Goal: Transaction & Acquisition: Book appointment/travel/reservation

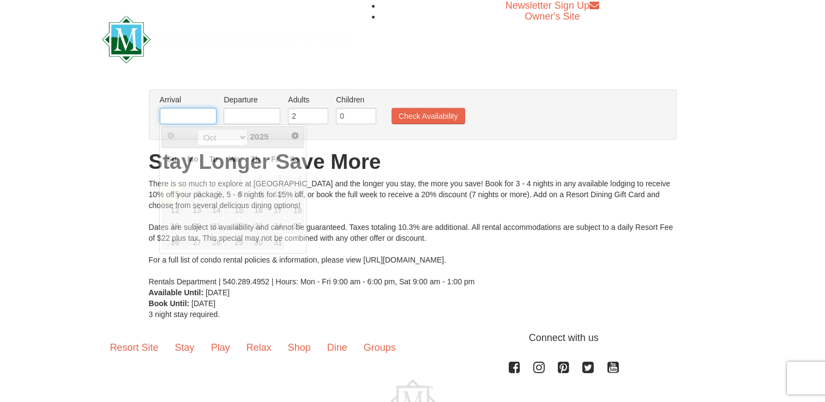
click at [186, 118] on input "text" at bounding box center [188, 116] width 57 height 16
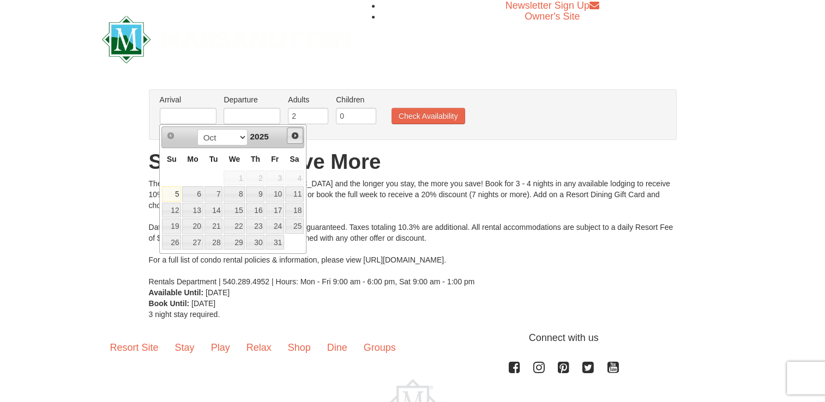
click at [293, 135] on span "Next" at bounding box center [295, 135] width 9 height 9
click at [296, 223] on link "27" at bounding box center [294, 226] width 19 height 15
type input "[DATE]"
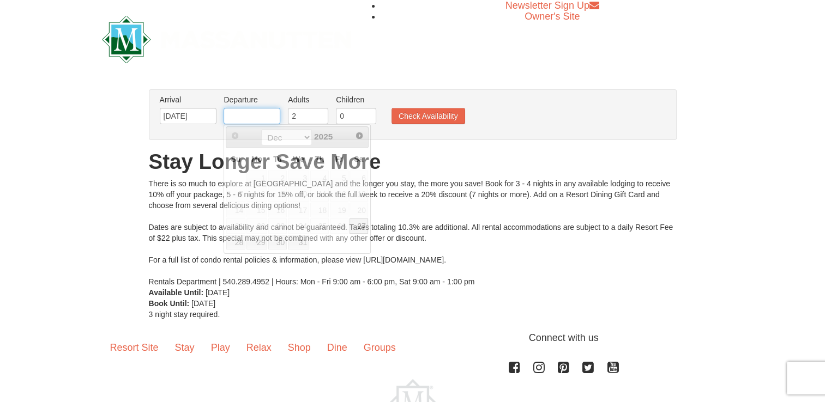
click at [238, 117] on input "text" at bounding box center [251, 116] width 57 height 16
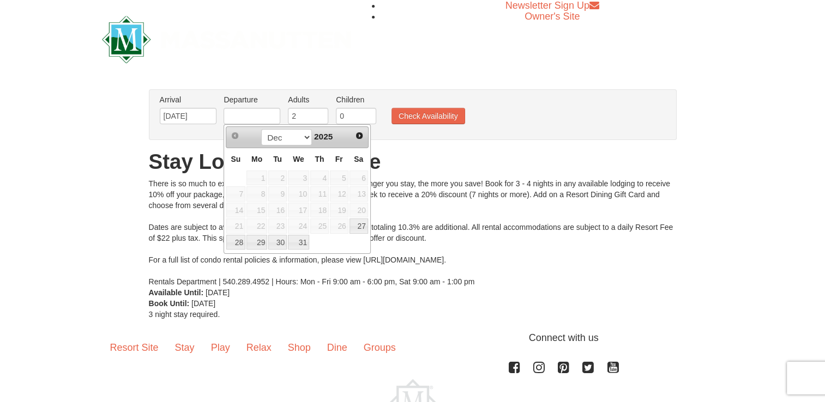
click at [338, 241] on td at bounding box center [339, 242] width 20 height 16
click at [304, 132] on select "Dec" at bounding box center [286, 137] width 51 height 16
click at [303, 135] on select "Dec" at bounding box center [286, 137] width 51 height 16
click at [360, 137] on span "Next" at bounding box center [359, 135] width 9 height 9
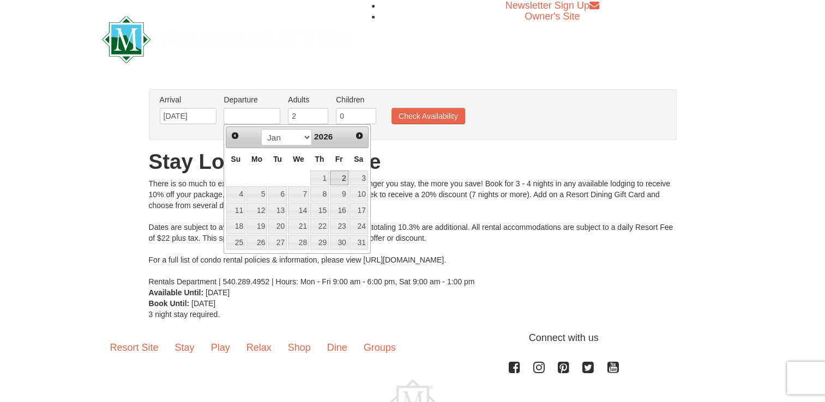
click at [347, 173] on link "2" at bounding box center [339, 178] width 19 height 15
type input "[DATE]"
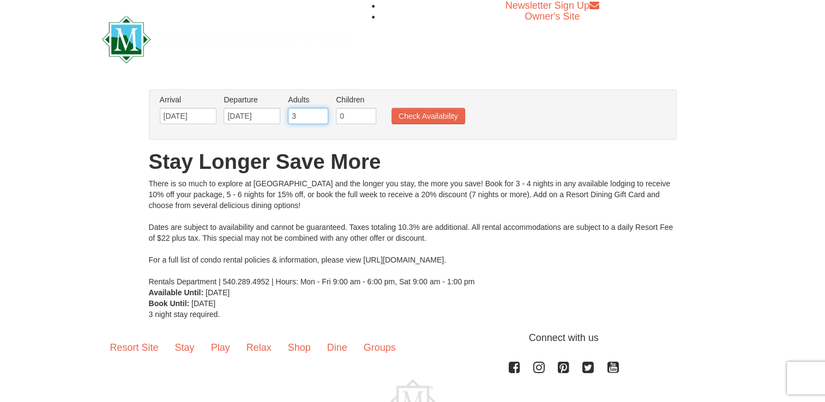
click at [319, 114] on input "3" at bounding box center [308, 116] width 40 height 16
type input "4"
click at [319, 114] on input "4" at bounding box center [308, 116] width 40 height 16
click at [402, 118] on button "Check Availability" at bounding box center [428, 116] width 74 height 16
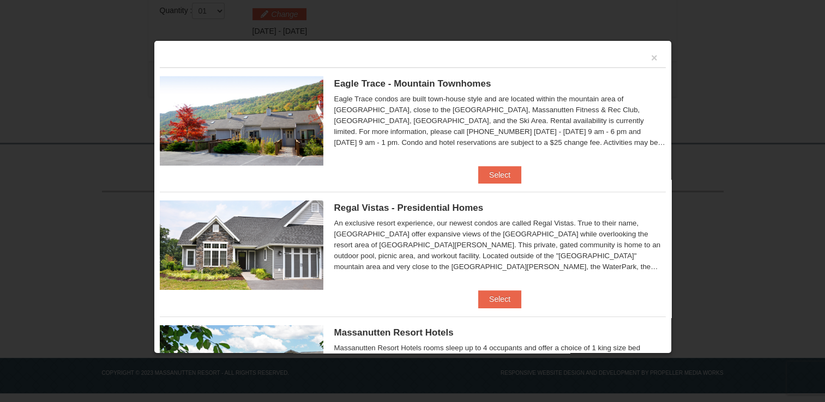
scroll to position [354, 0]
click at [501, 175] on button "Select" at bounding box center [499, 174] width 43 height 17
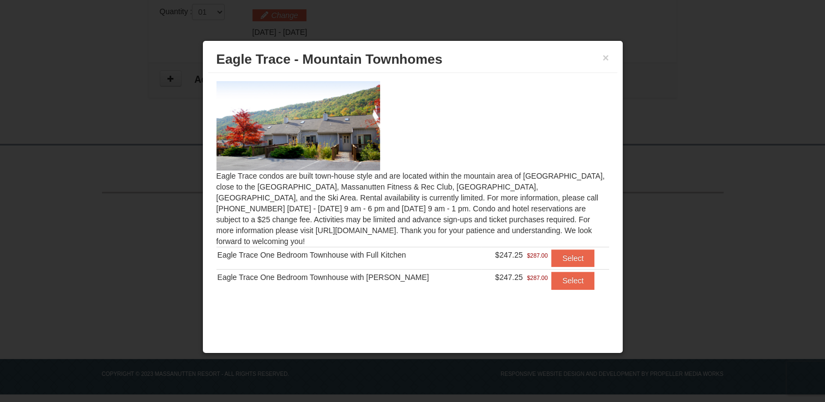
click at [477, 127] on div at bounding box center [412, 125] width 392 height 89
click at [375, 250] on div "Eagle Trace One Bedroom Townhouse with Full Kitchen" at bounding box center [348, 255] width 263 height 11
click at [603, 59] on button "×" at bounding box center [605, 57] width 7 height 11
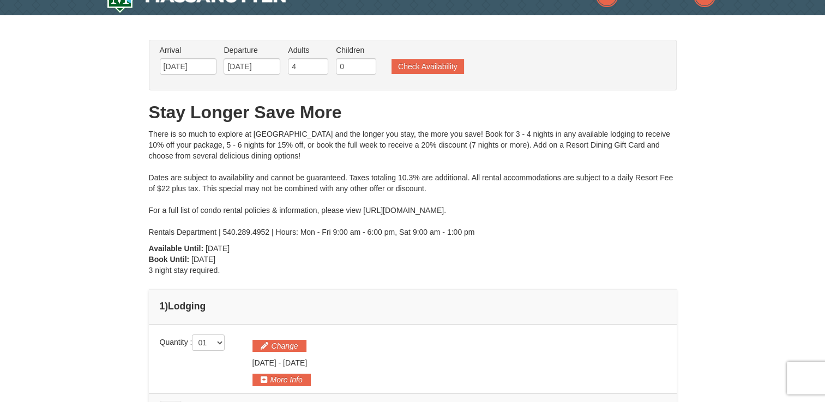
scroll to position [0, 0]
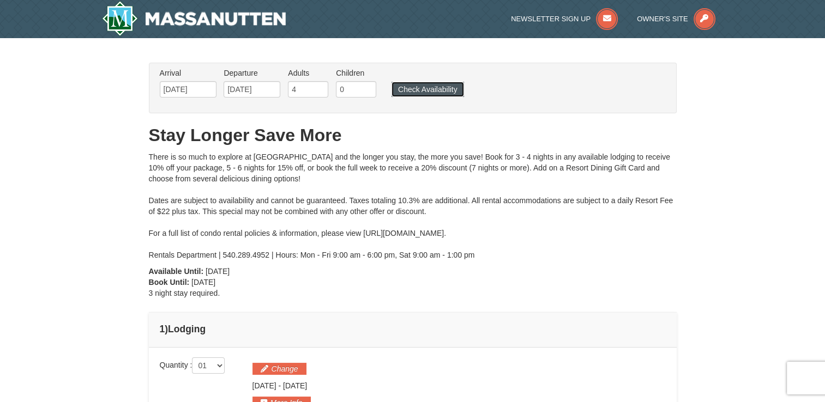
click at [440, 90] on button "Check Availability" at bounding box center [427, 89] width 72 height 15
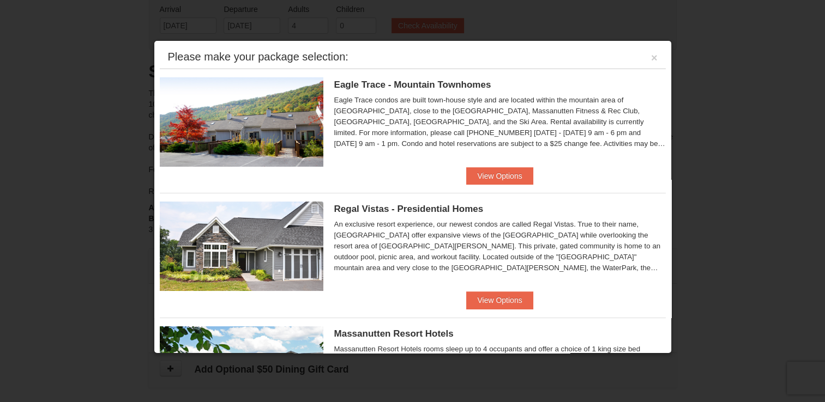
scroll to position [65, 0]
click at [569, 233] on div "An exclusive resort experience, our newest condos are called Regal Vistas. True…" at bounding box center [499, 246] width 331 height 55
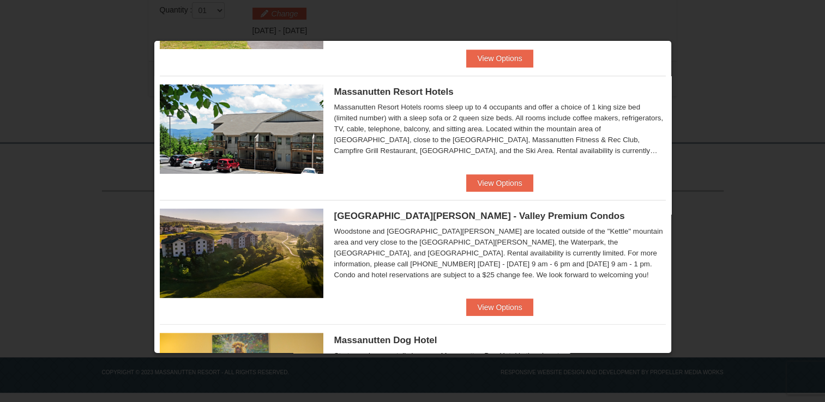
scroll to position [222, 0]
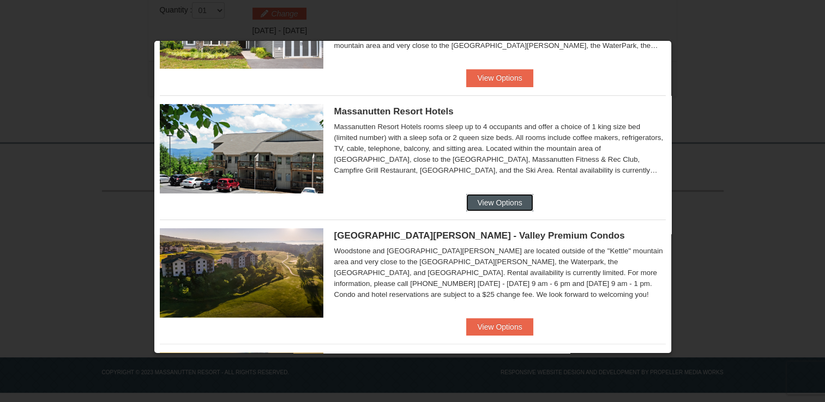
click at [498, 197] on button "View Options" at bounding box center [499, 202] width 66 height 17
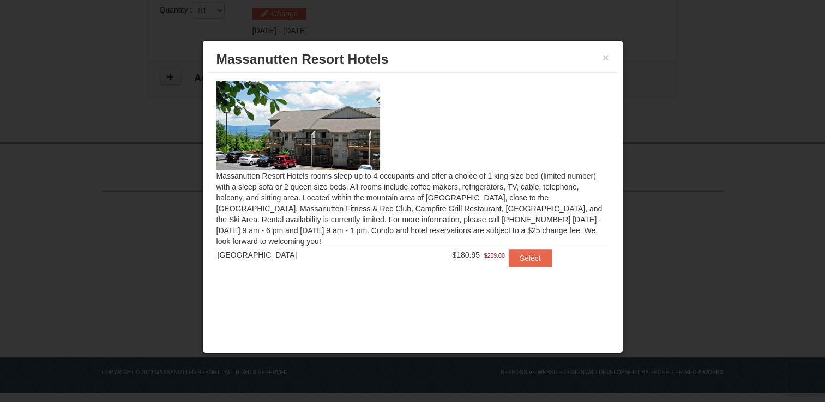
click at [303, 120] on img at bounding box center [298, 125] width 164 height 89
click at [608, 57] on button "×" at bounding box center [605, 57] width 7 height 11
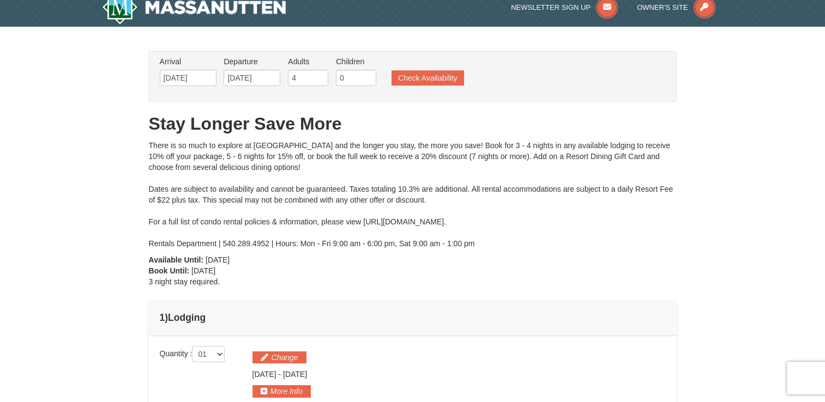
scroll to position [0, 0]
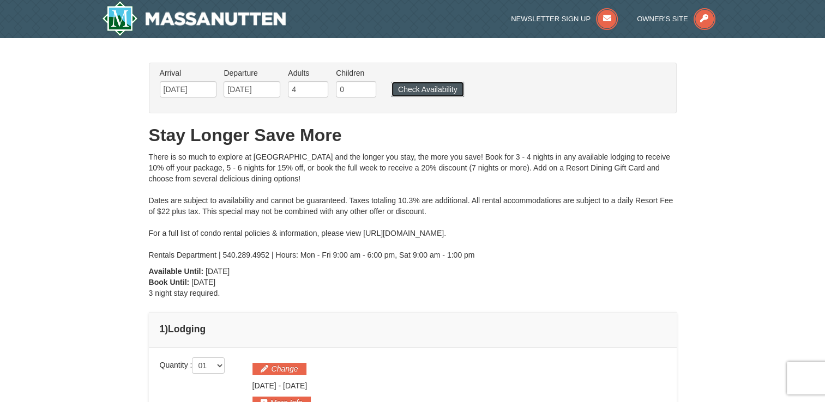
click at [447, 90] on button "Check Availability" at bounding box center [427, 89] width 72 height 15
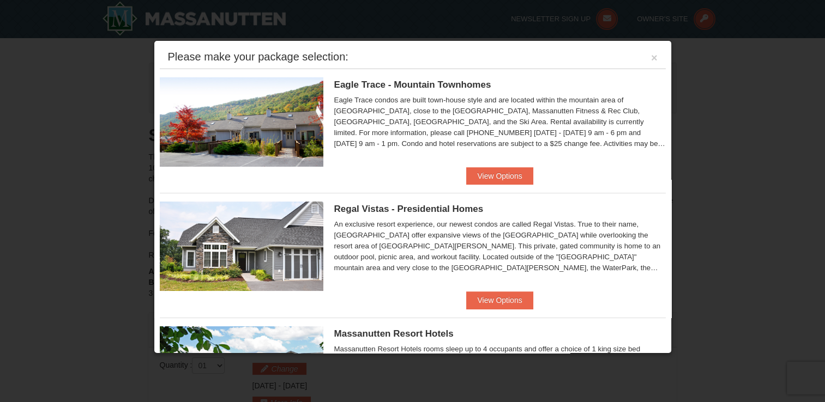
click at [428, 247] on div "An exclusive resort experience, our newest condos are called Regal Vistas. True…" at bounding box center [499, 246] width 331 height 55
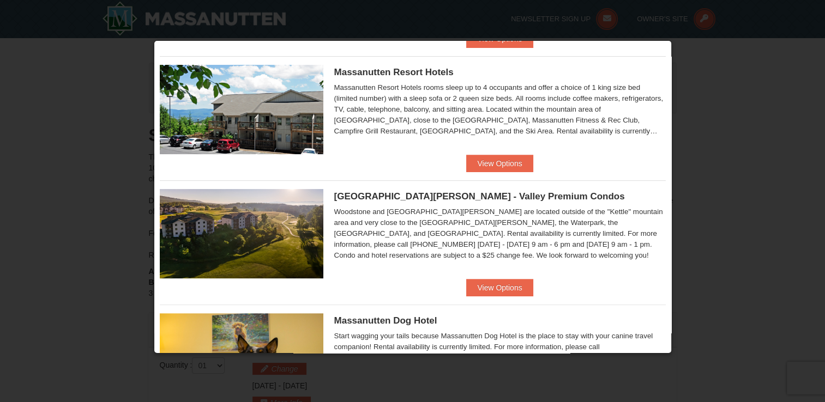
scroll to position [283, 0]
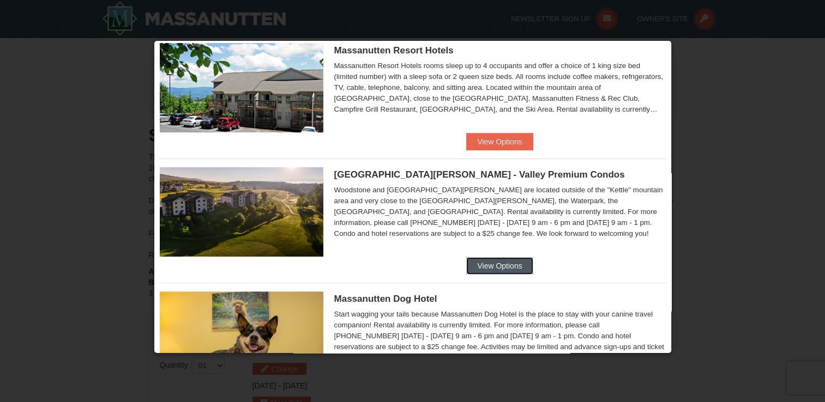
click at [493, 261] on button "View Options" at bounding box center [499, 265] width 66 height 17
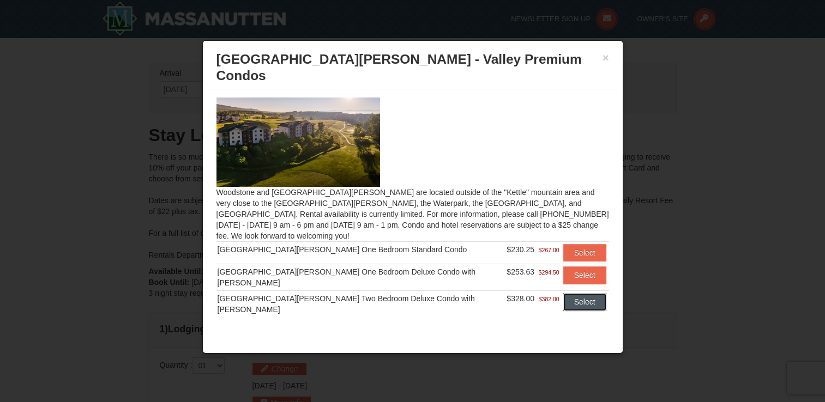
click at [575, 293] on button "Select" at bounding box center [584, 301] width 43 height 17
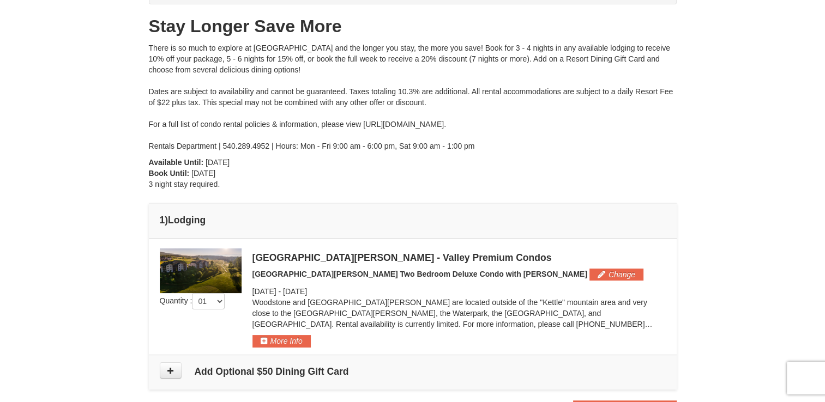
scroll to position [0, 0]
